Goal: Information Seeking & Learning: Check status

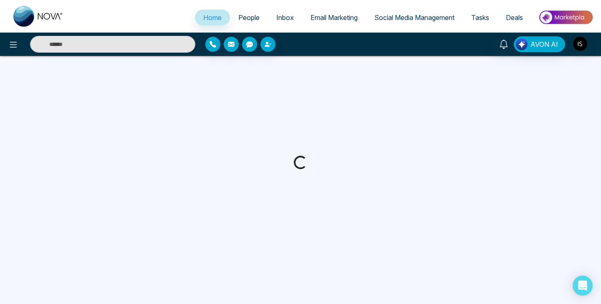
select select "*"
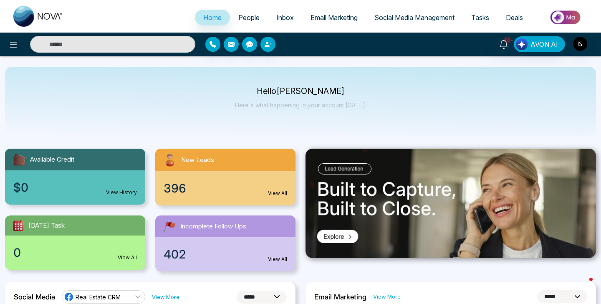
click at [184, 191] on span "396" at bounding box center [175, 188] width 23 height 18
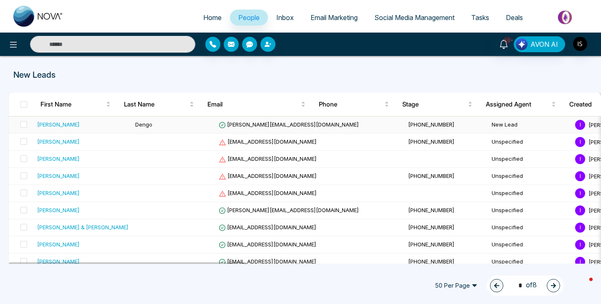
click at [156, 121] on td "Dengo" at bounding box center [173, 124] width 83 height 17
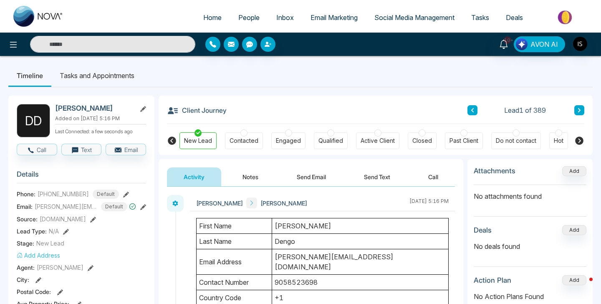
click at [255, 175] on button "Notes" at bounding box center [250, 176] width 49 height 19
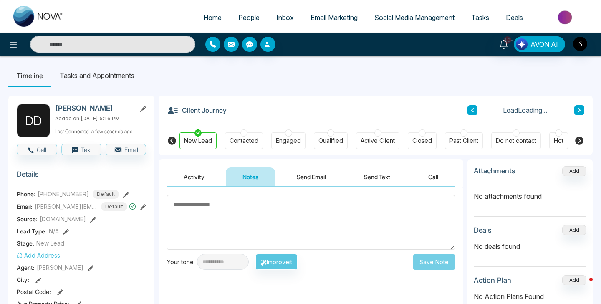
click at [306, 177] on button "Send Email" at bounding box center [311, 176] width 63 height 19
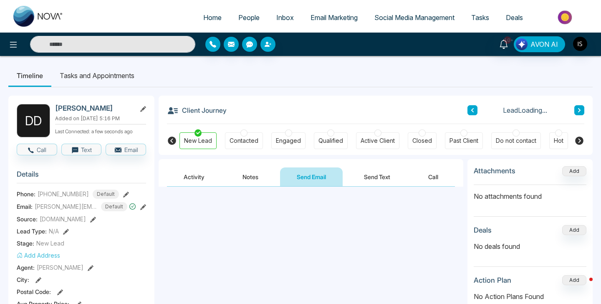
click at [386, 175] on button "Send Text" at bounding box center [377, 176] width 60 height 19
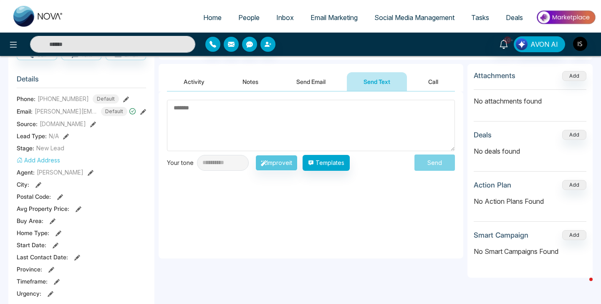
scroll to position [41, 0]
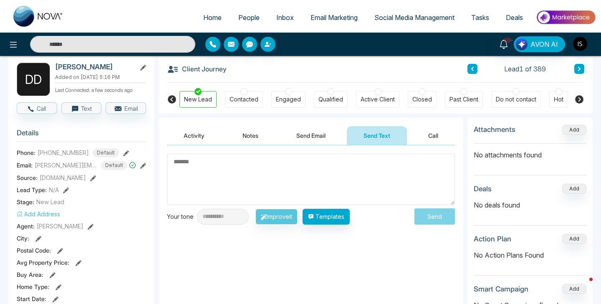
click at [187, 134] on button "Activity" at bounding box center [194, 135] width 54 height 19
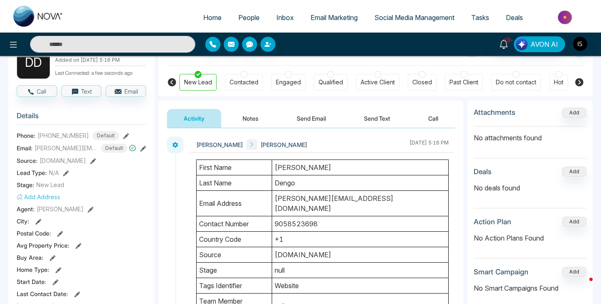
scroll to position [52, 0]
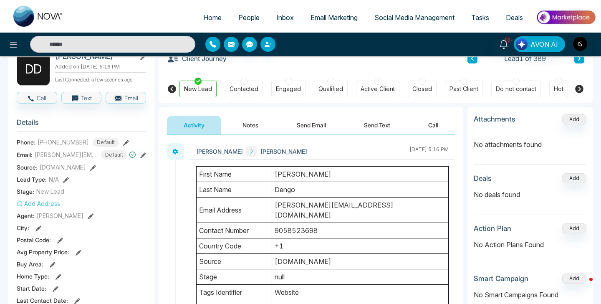
click at [248, 150] on div "[PERSON_NAME] [PERSON_NAME]" at bounding box center [251, 151] width 111 height 11
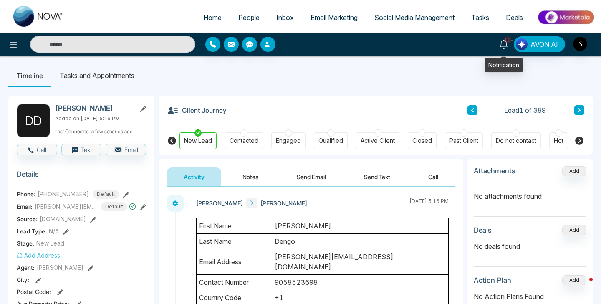
click at [503, 42] on icon at bounding box center [503, 44] width 9 height 9
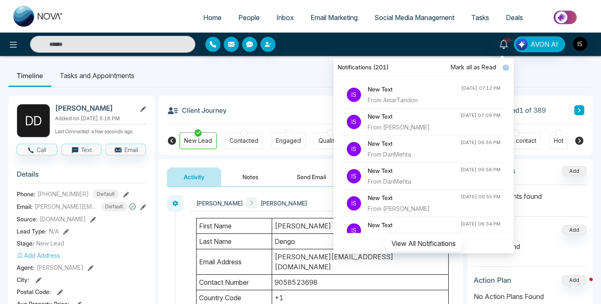
click at [401, 92] on h4 "New Text" at bounding box center [414, 89] width 93 height 9
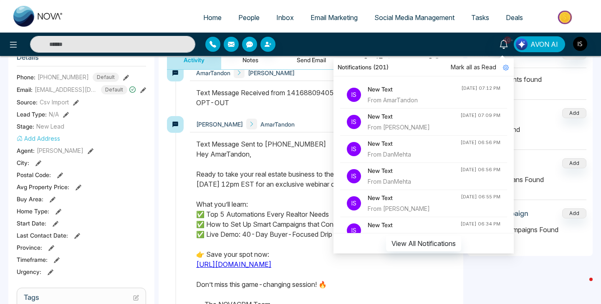
scroll to position [123, 0]
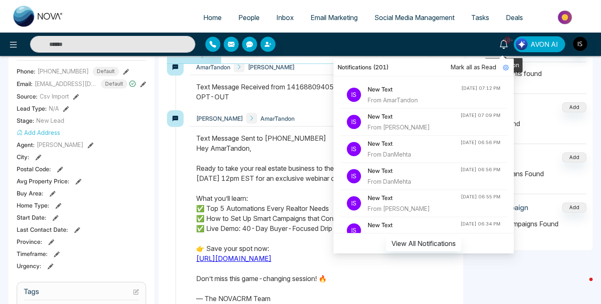
click at [503, 46] on icon at bounding box center [504, 44] width 8 height 9
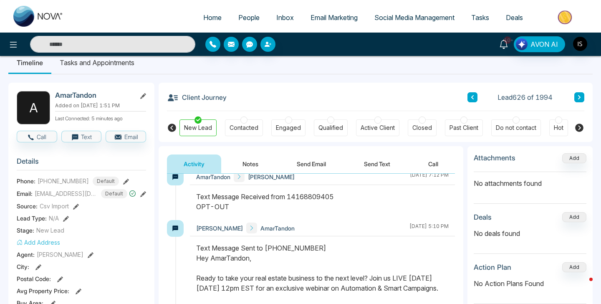
scroll to position [0, 0]
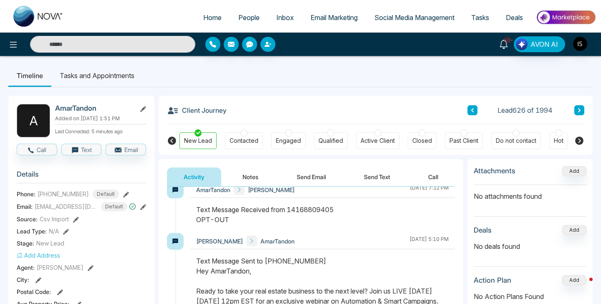
click at [502, 42] on icon at bounding box center [504, 44] width 8 height 9
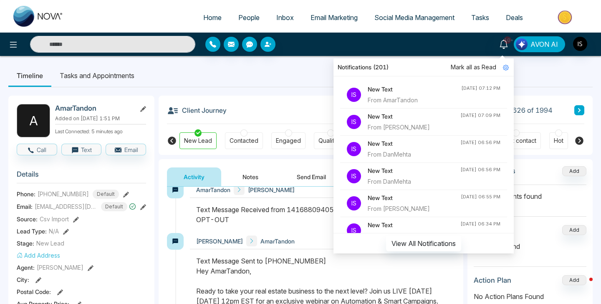
click at [411, 124] on div "From [PERSON_NAME]" at bounding box center [414, 127] width 93 height 9
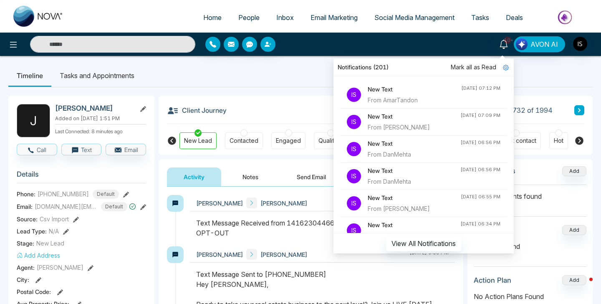
click at [399, 144] on h4 "New Text" at bounding box center [414, 143] width 93 height 9
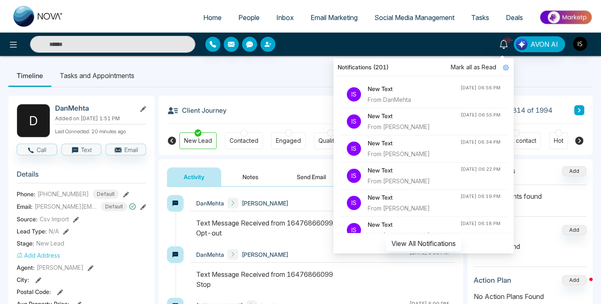
scroll to position [83, 0]
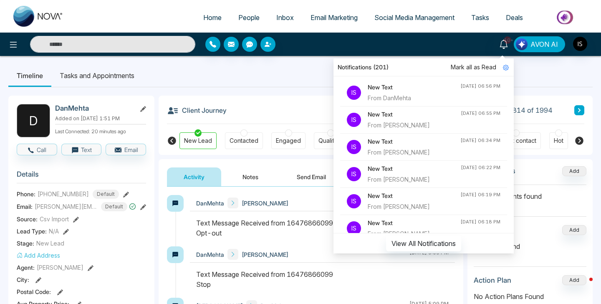
click at [388, 123] on div "From [PERSON_NAME]" at bounding box center [414, 125] width 93 height 9
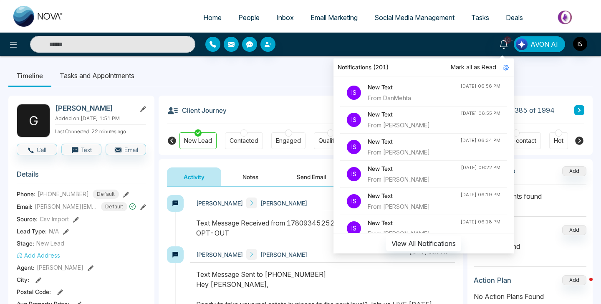
click at [385, 153] on div "From [PERSON_NAME]" at bounding box center [414, 152] width 93 height 9
click at [384, 169] on h4 "New Text" at bounding box center [414, 168] width 93 height 9
click at [378, 200] on h4 "New Text" at bounding box center [414, 195] width 93 height 9
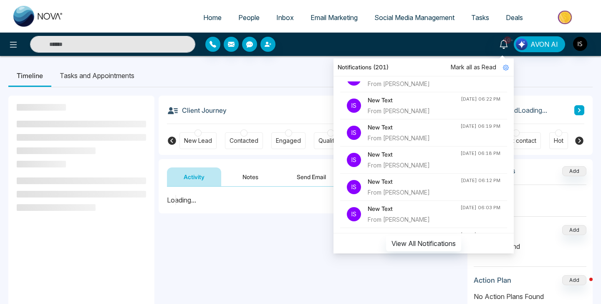
scroll to position [155, 0]
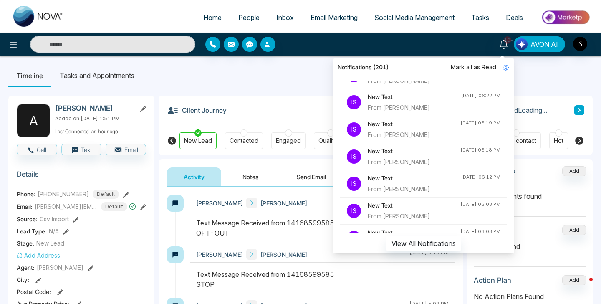
click at [385, 155] on h4 "New Text" at bounding box center [414, 150] width 93 height 9
click at [383, 166] on div "From [PERSON_NAME]" at bounding box center [414, 161] width 93 height 9
click at [382, 184] on div "From [PERSON_NAME]" at bounding box center [414, 188] width 93 height 9
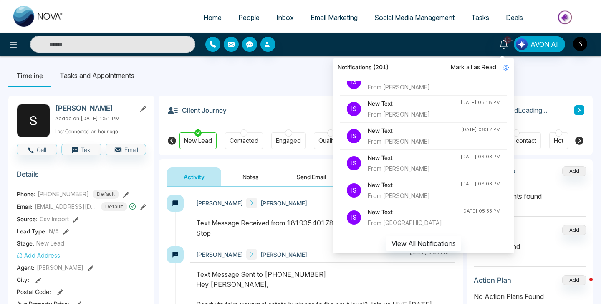
scroll to position [203, 0]
click at [384, 187] on h4 "New Text" at bounding box center [414, 184] width 93 height 9
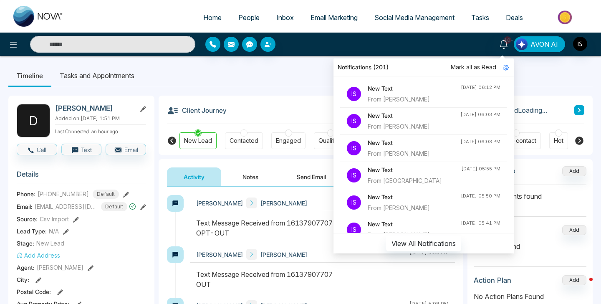
scroll to position [255, 0]
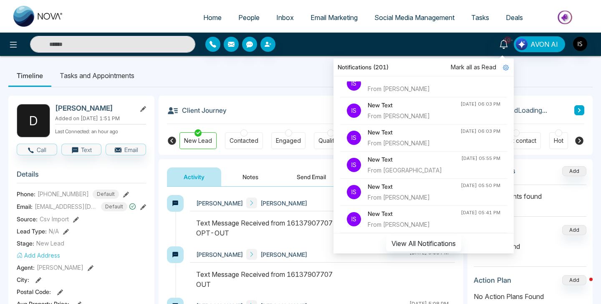
click at [384, 183] on h4 "New Text" at bounding box center [414, 186] width 93 height 9
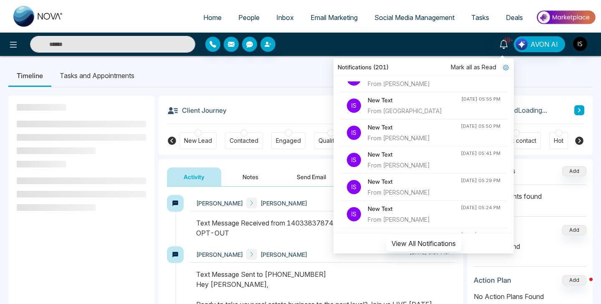
scroll to position [320, 0]
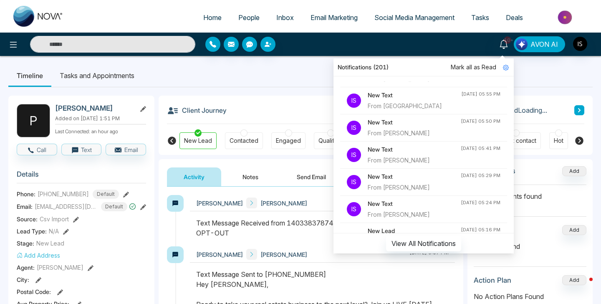
click at [384, 187] on div "From [PERSON_NAME]" at bounding box center [414, 187] width 93 height 9
click at [380, 209] on div "New Text From [PERSON_NAME]" at bounding box center [414, 209] width 93 height 20
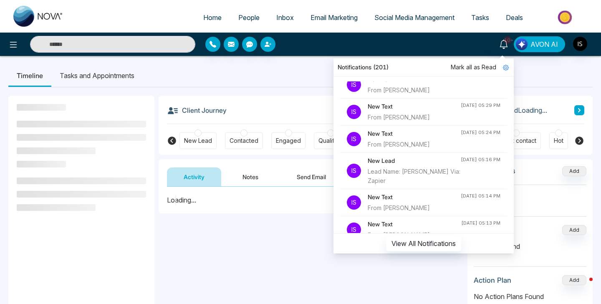
scroll to position [394, 0]
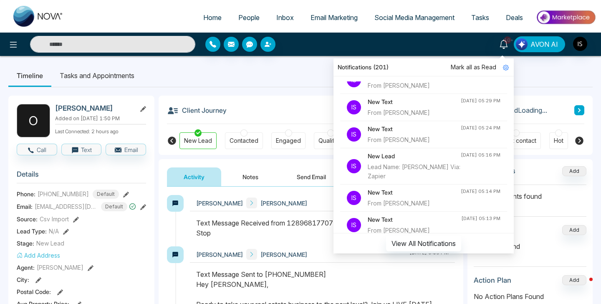
click at [384, 172] on div "Lead Name: [PERSON_NAME] Via: Zapier" at bounding box center [414, 171] width 93 height 18
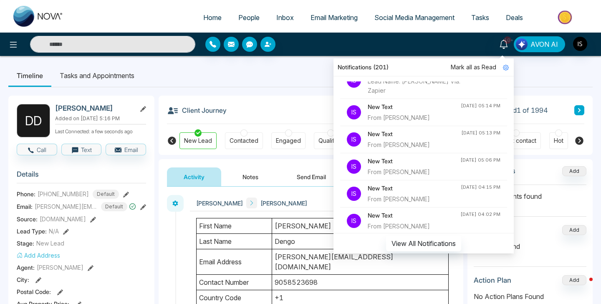
scroll to position [488, 0]
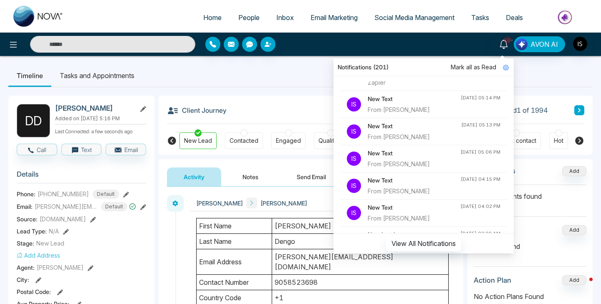
click at [379, 191] on div "From [PERSON_NAME]" at bounding box center [414, 191] width 93 height 9
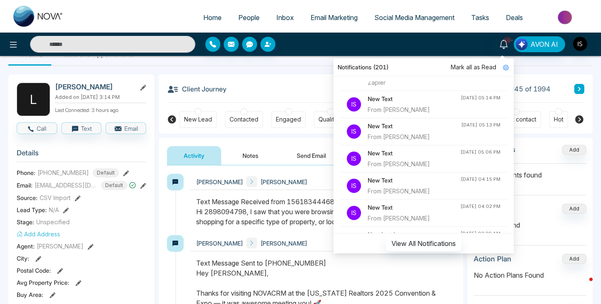
scroll to position [23, 0]
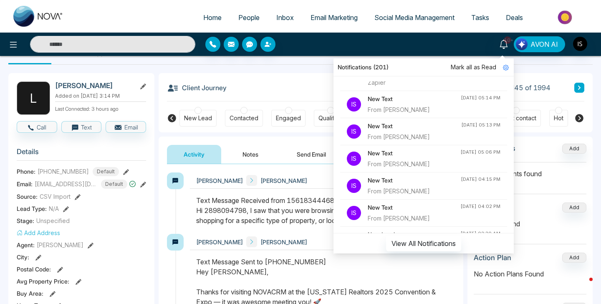
click at [507, 30] on div "Home People Inbox Email Marketing Social Media Management Tasks Deals" at bounding box center [300, 16] width 601 height 33
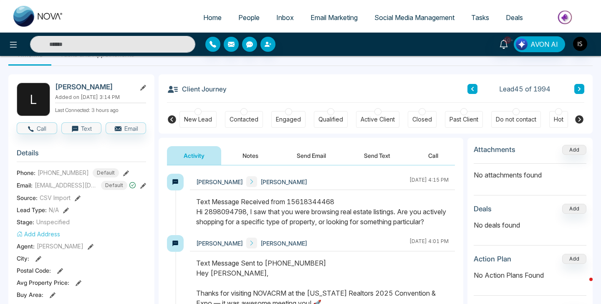
scroll to position [0, 0]
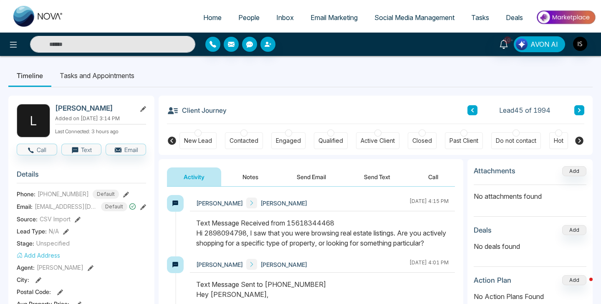
click at [504, 52] on div "10+ Notifications (201) Mark all as Read Is New Text From AmarTandon [DATE] 07:…" at bounding box center [504, 44] width 20 height 16
click at [504, 48] on icon at bounding box center [504, 44] width 8 height 9
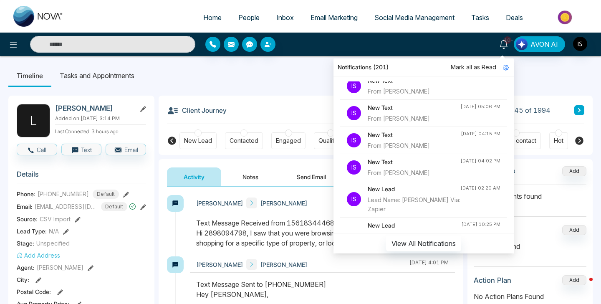
scroll to position [544, 0]
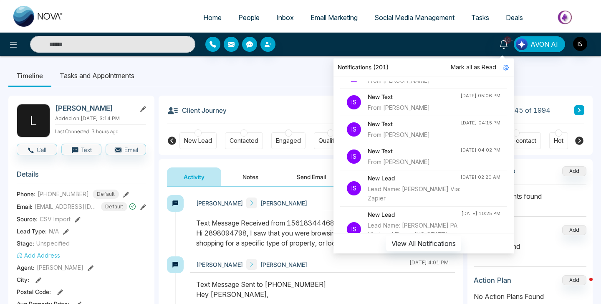
click at [396, 164] on div "From [PERSON_NAME]" at bounding box center [414, 161] width 93 height 9
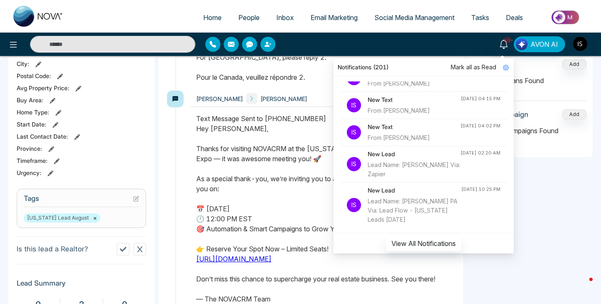
scroll to position [226, 0]
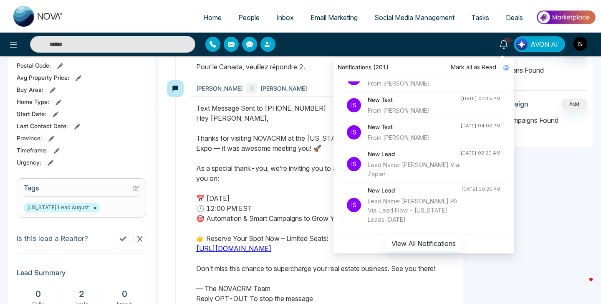
click at [396, 205] on div "Lead Name: [PERSON_NAME] PA Via: Lead Flow - [US_STATE] Leads [DATE]" at bounding box center [414, 211] width 93 height 28
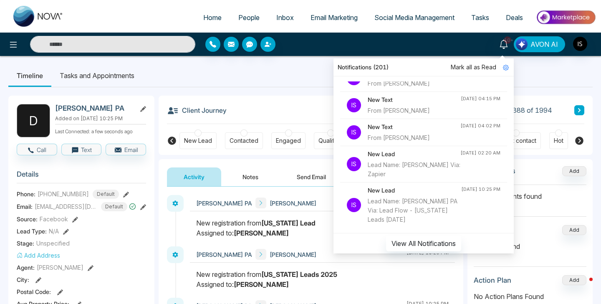
click at [207, 17] on span "Home" at bounding box center [212, 17] width 18 height 8
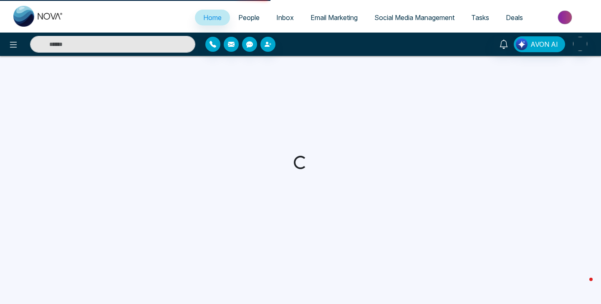
select select "*"
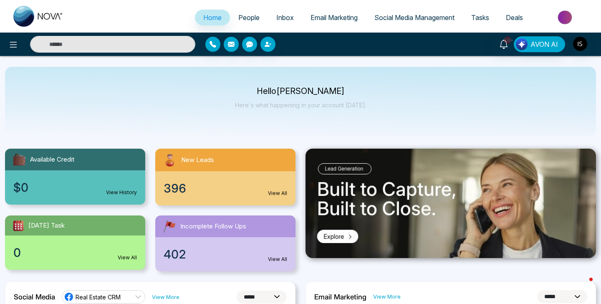
click at [244, 22] on link "People" at bounding box center [249, 18] width 38 height 16
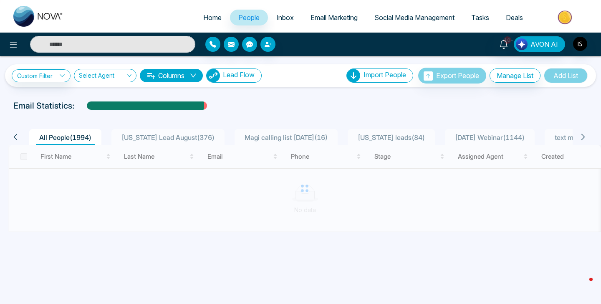
click at [237, 79] on button "Lead Flow" at bounding box center [234, 75] width 56 height 14
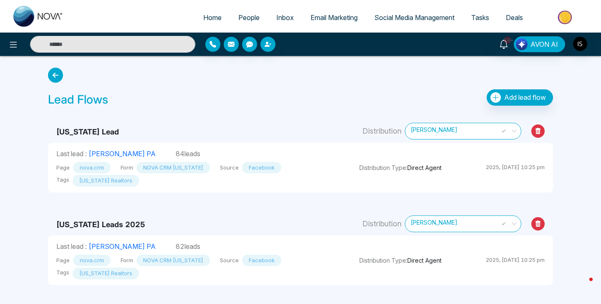
click at [383, 22] on link "Social Media Management" at bounding box center [414, 18] width 97 height 16
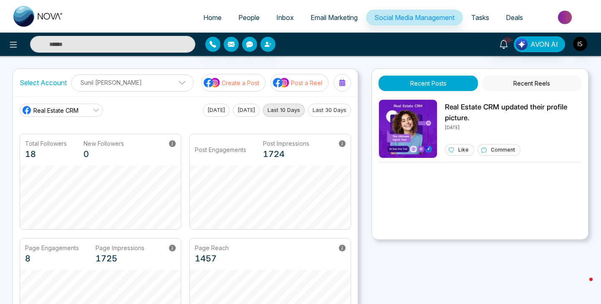
click at [327, 13] on link "Email Marketing" at bounding box center [334, 18] width 64 height 16
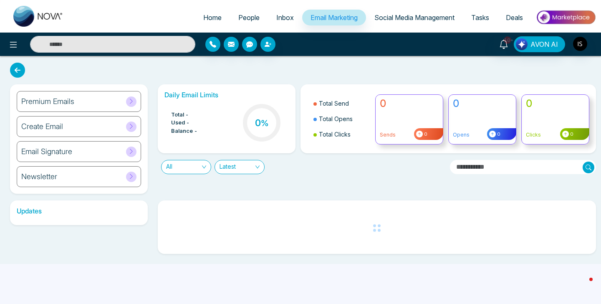
click at [487, 18] on span "Tasks" at bounding box center [480, 17] width 18 height 8
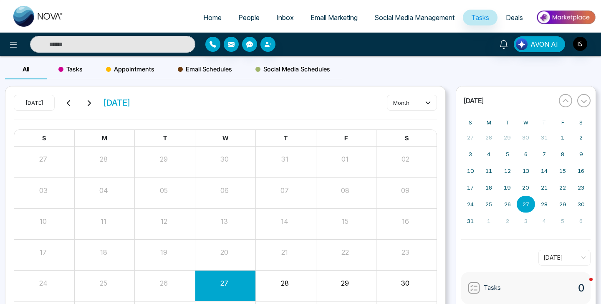
click at [505, 19] on link "Deals" at bounding box center [515, 18] width 34 height 16
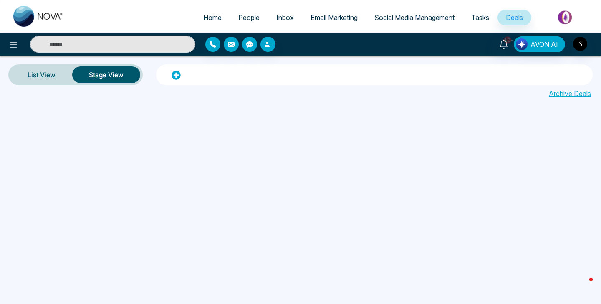
click at [203, 15] on span "Home" at bounding box center [212, 17] width 18 height 8
select select "*"
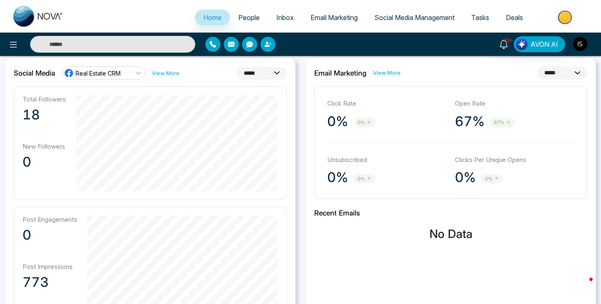
scroll to position [225, 0]
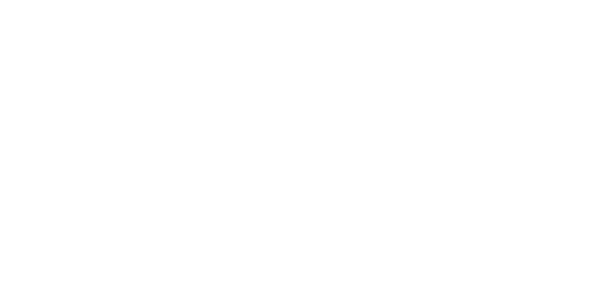
select select "*"
